Goal: Transaction & Acquisition: Purchase product/service

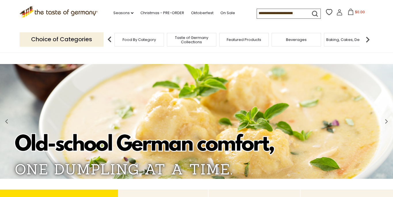
click at [130, 39] on span "Food By Category" at bounding box center [139, 39] width 33 height 4
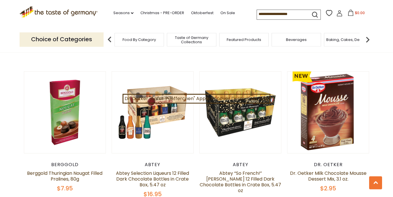
scroll to position [235, 0]
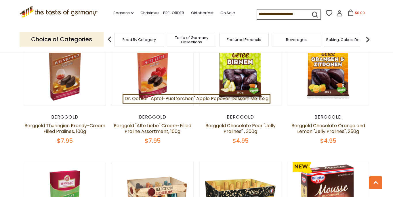
drag, startPoint x: 234, startPoint y: 13, endPoint x: 315, endPoint y: 16, distance: 81.2
click at [306, 16] on input at bounding box center [281, 14] width 49 height 8
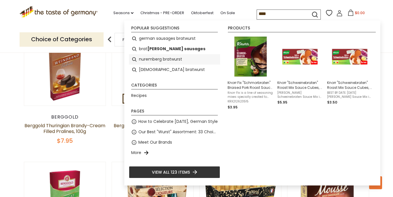
click at [178, 61] on li "nuremberg bratwurst" at bounding box center [174, 59] width 91 height 10
type input "**********"
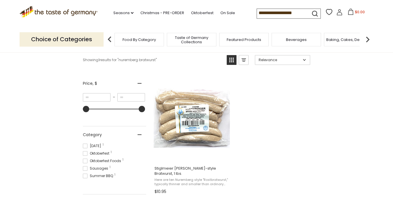
scroll to position [117, 0]
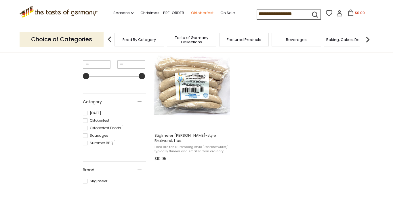
click at [191, 12] on link "Oktoberfest" at bounding box center [202, 13] width 22 height 6
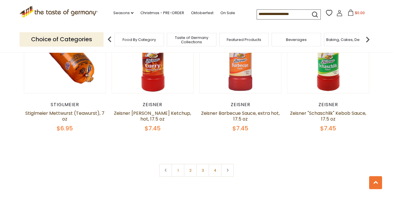
scroll to position [1380, 0]
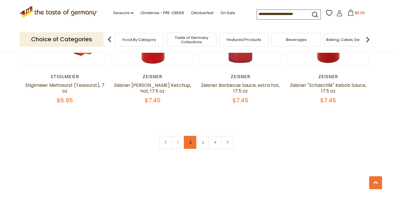
click at [191, 136] on link "2" at bounding box center [190, 142] width 13 height 13
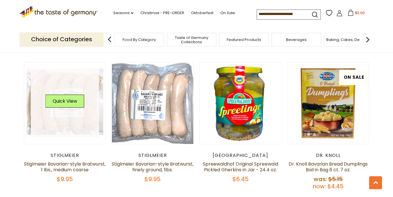
scroll to position [598, 0]
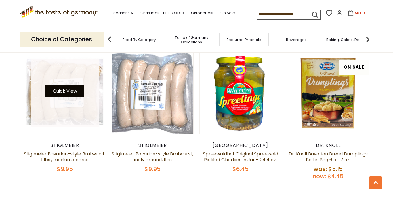
click at [71, 84] on button "Quick View" at bounding box center [64, 90] width 39 height 13
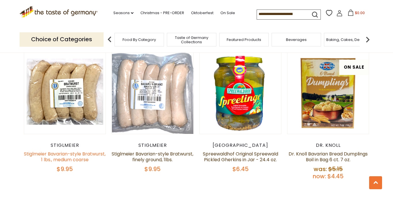
click at [62, 150] on link "Stiglmeier Bavarian-style Bratwurst, 1 lbs., medium coarse" at bounding box center [65, 156] width 82 height 12
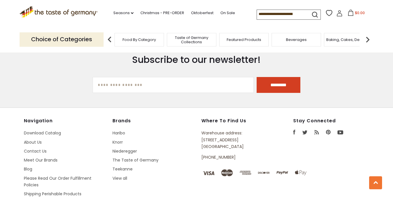
scroll to position [851, 0]
